Goal: Transaction & Acquisition: Purchase product/service

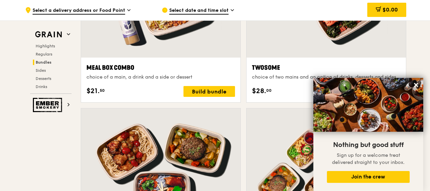
scroll to position [1050, 0]
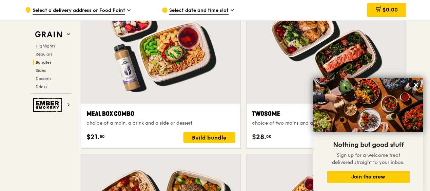
click at [413, 83] on icon at bounding box center [416, 85] width 6 height 6
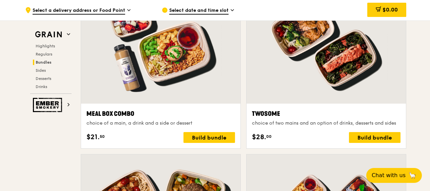
click at [327, 60] on div at bounding box center [325, 45] width 159 height 118
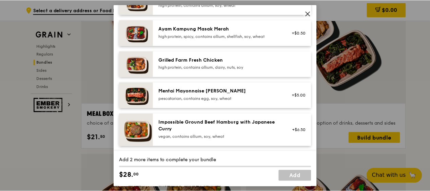
scroll to position [203, 0]
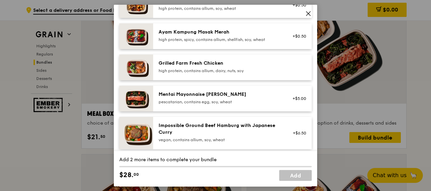
click at [308, 14] on icon at bounding box center [308, 14] width 4 height 4
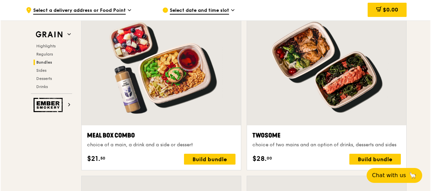
scroll to position [1016, 0]
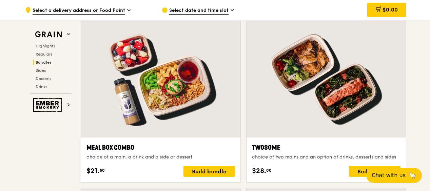
click at [188, 74] on div at bounding box center [160, 79] width 159 height 118
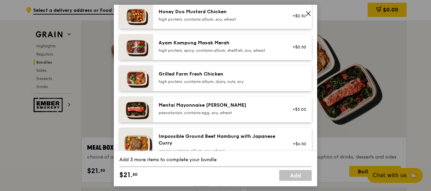
scroll to position [203, 0]
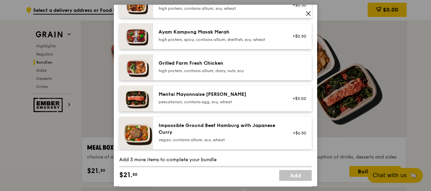
click at [183, 67] on div "Grilled Farm Fresh Chicken" at bounding box center [220, 63] width 122 height 7
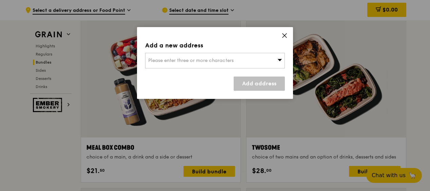
click at [285, 33] on icon at bounding box center [284, 36] width 6 height 6
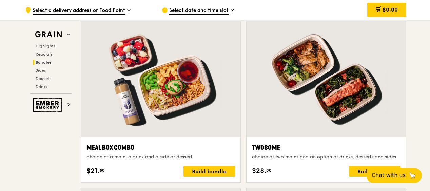
click at [209, 64] on div at bounding box center [160, 79] width 159 height 118
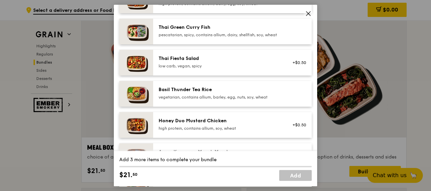
scroll to position [68, 0]
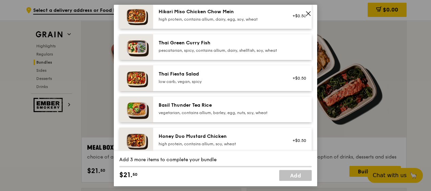
click at [182, 45] on div "Thai Green Curry Fish" at bounding box center [220, 43] width 122 height 7
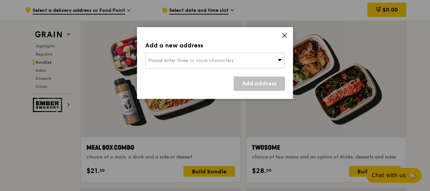
click at [270, 61] on div "Please enter three or more characters" at bounding box center [215, 61] width 140 height 16
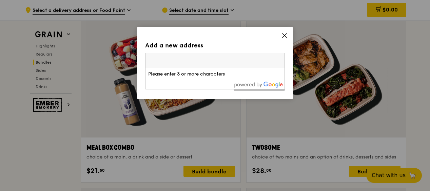
click at [205, 57] on input "search" at bounding box center [214, 60] width 139 height 15
click at [285, 35] on icon at bounding box center [284, 36] width 4 height 4
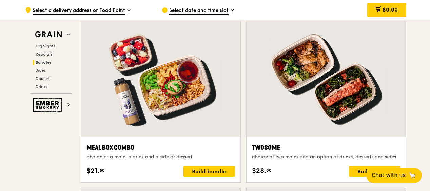
click at [137, 109] on div at bounding box center [160, 79] width 159 height 118
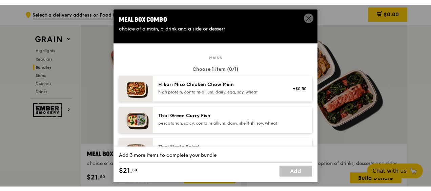
scroll to position [1017, 0]
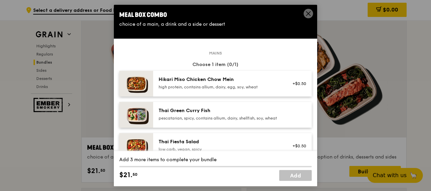
click at [306, 14] on icon at bounding box center [308, 14] width 6 height 6
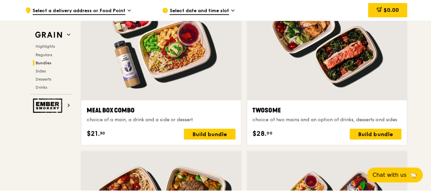
scroll to position [1050, 0]
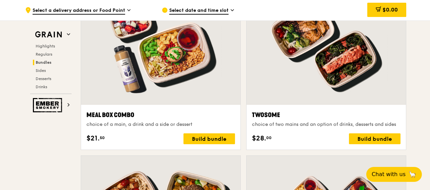
click at [158, 78] on div at bounding box center [160, 46] width 159 height 118
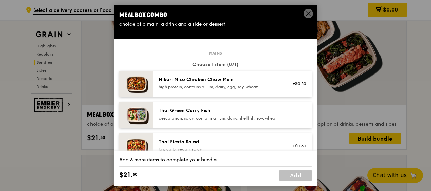
click at [201, 82] on div "Hikari Miso Chicken Chow Mein" at bounding box center [220, 79] width 122 height 7
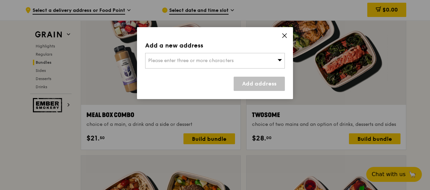
click at [200, 57] on div "Please enter three or more characters" at bounding box center [215, 61] width 140 height 16
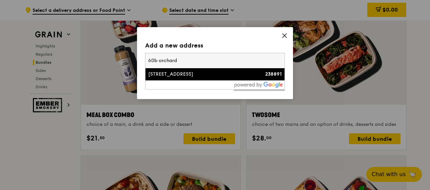
type input "60b orchard"
click at [192, 77] on div "[STREET_ADDRESS]" at bounding box center [198, 74] width 100 height 7
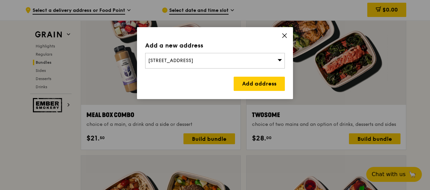
click at [257, 80] on link "Add address" at bounding box center [259, 84] width 51 height 14
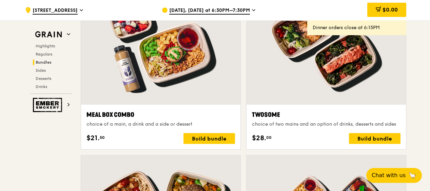
click at [202, 144] on div "Build bundle" at bounding box center [209, 138] width 52 height 11
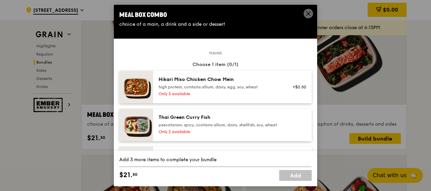
click at [218, 84] on div "Hikari Miso Chicken Chow Mein high protein, contains allium, dairy, egg, soy, w…" at bounding box center [220, 83] width 122 height 14
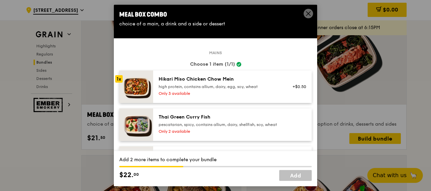
scroll to position [0, 0]
click at [223, 88] on div "high protein, contains allium, dairy, egg, soy, wheat" at bounding box center [220, 86] width 122 height 5
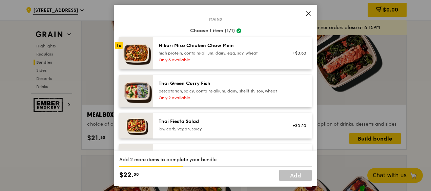
click at [189, 91] on div "pescatarian, spicy, contains allium, dairy, shellfish, soy, wheat" at bounding box center [220, 90] width 122 height 5
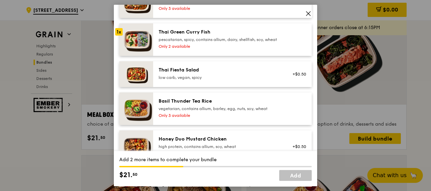
scroll to position [102, 0]
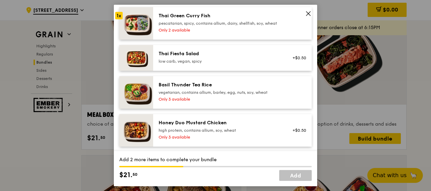
click at [189, 57] on div "Thai Fiesta Salad" at bounding box center [220, 53] width 122 height 7
click at [190, 95] on div "vegetarian, contains allium, barley, egg, nuts, soy, wheat" at bounding box center [220, 92] width 122 height 5
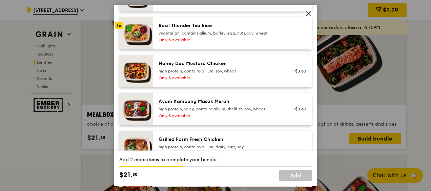
scroll to position [169, 0]
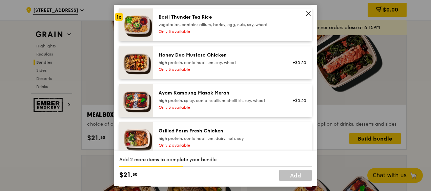
click at [206, 59] on div "Honey Duo Mustard Chicken" at bounding box center [220, 55] width 122 height 7
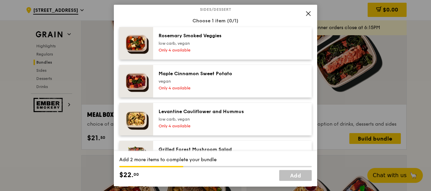
scroll to position [407, 0]
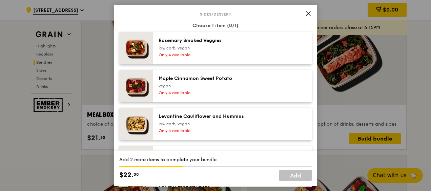
click at [208, 82] on div "Maple Cinnamon Sweet Potato" at bounding box center [220, 78] width 122 height 7
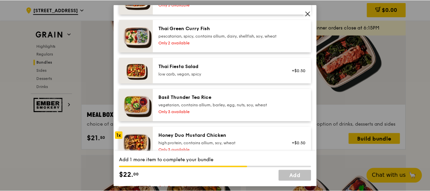
scroll to position [0, 0]
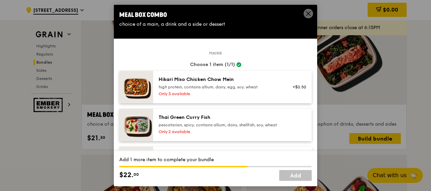
click at [305, 16] on span at bounding box center [308, 13] width 9 height 9
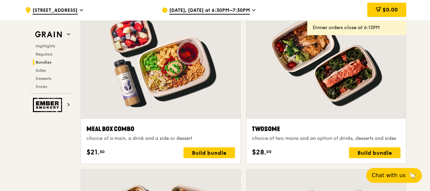
scroll to position [1084, 0]
